Goal: Information Seeking & Learning: Learn about a topic

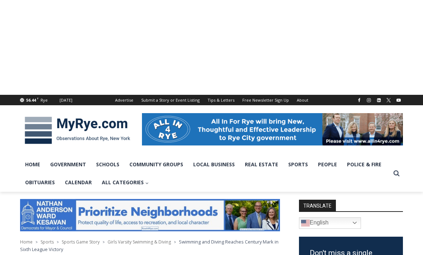
scroll to position [307, 0]
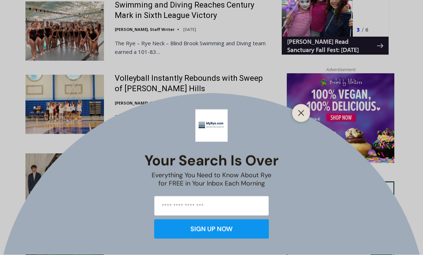
scroll to position [724, 0]
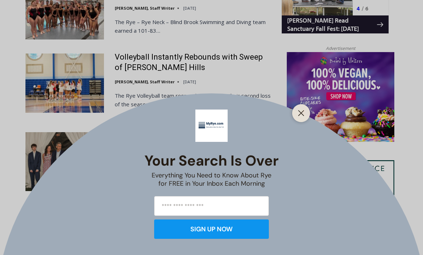
click at [50, 69] on div "Your Search is Over Everything You Need to Know About Rye for FREE in Your Inbo…" at bounding box center [211, 127] width 423 height 255
click at [300, 116] on icon "Close" at bounding box center [301, 113] width 6 height 6
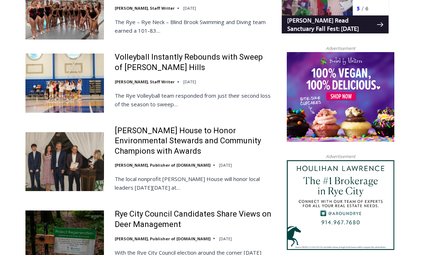
click at [54, 72] on img at bounding box center [64, 82] width 79 height 59
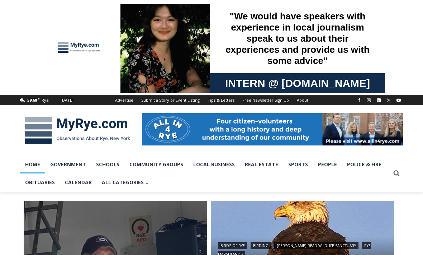
scroll to position [747, 0]
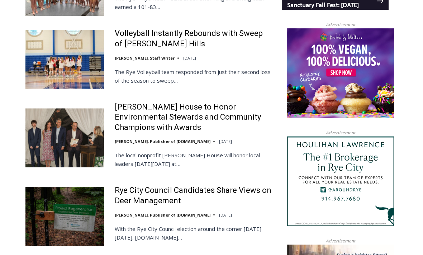
click at [46, 108] on img at bounding box center [64, 137] width 79 height 59
